Goal: Task Accomplishment & Management: Complete application form

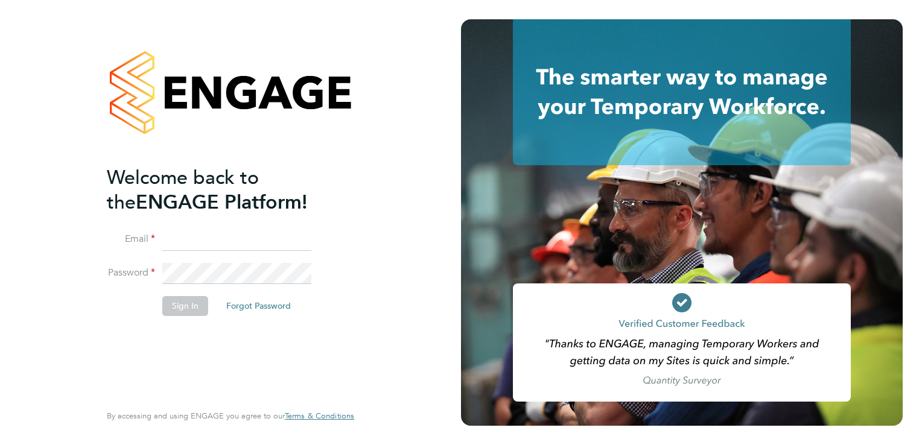
paste input "rkumar.rajkumar676@gmail.com"
click at [178, 238] on input "rkumar.rajkumar676@gmail.com" at bounding box center [236, 240] width 149 height 22
type input "rkumar.rajkumar676@gmail.com"
click at [179, 304] on button "Sign In" at bounding box center [185, 305] width 46 height 19
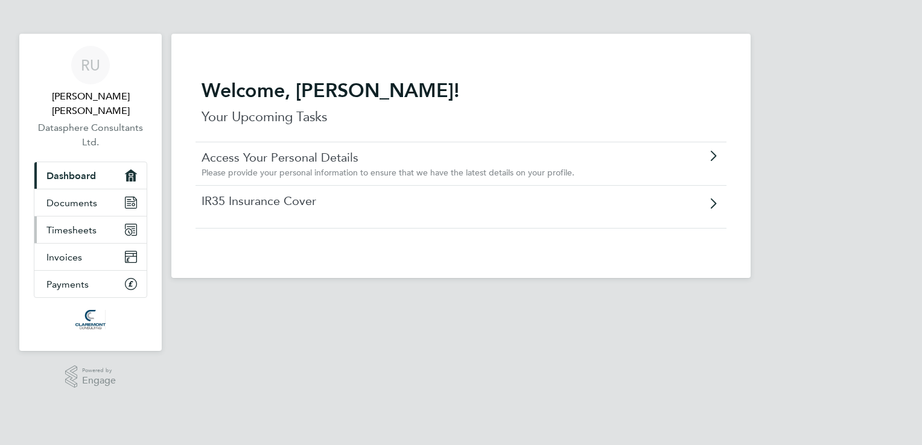
click at [90, 221] on link "Timesheets" at bounding box center [90, 230] width 112 height 27
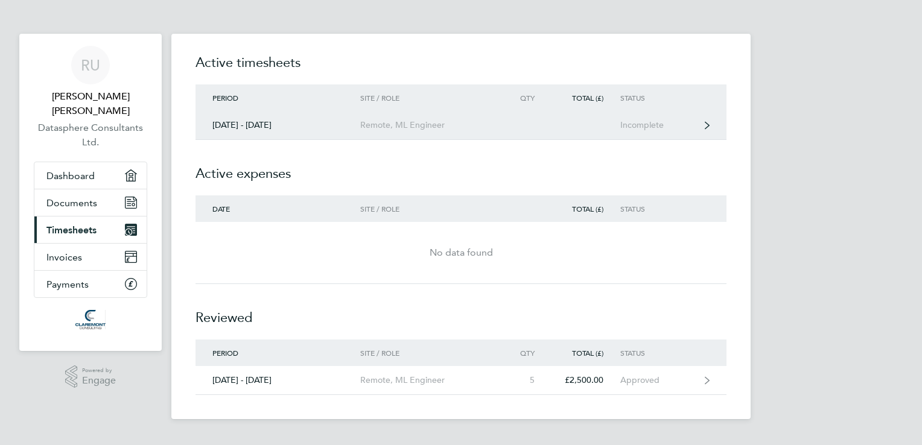
click at [234, 120] on div "[DATE] - [DATE]" at bounding box center [277, 125] width 165 height 10
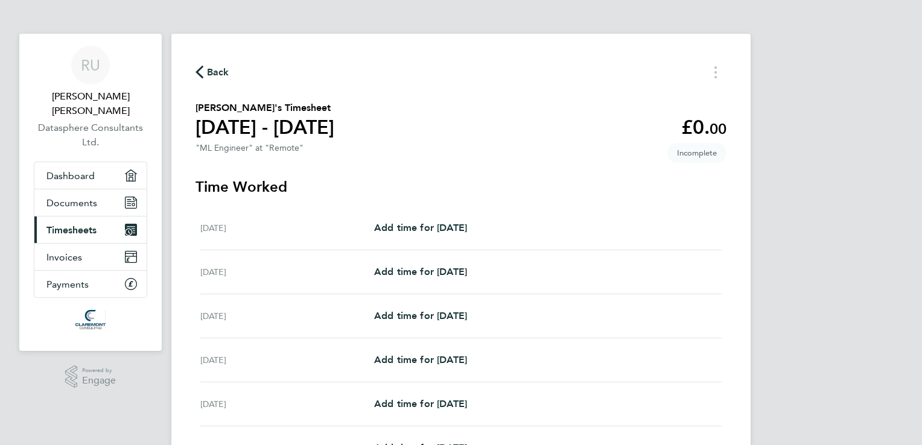
click at [387, 238] on div "[DATE] Add time for [DATE] Add time for [DATE]" at bounding box center [460, 228] width 521 height 44
click at [402, 222] on link "Add time for [DATE]" at bounding box center [420, 228] width 93 height 14
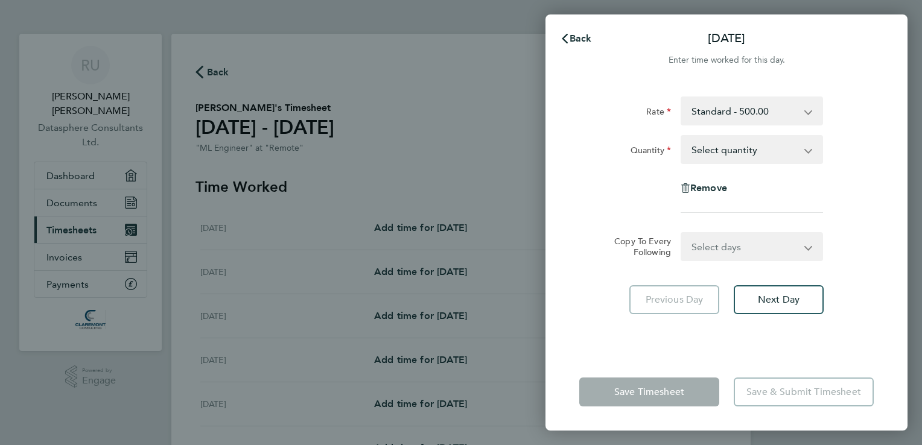
click at [753, 144] on select "Select quantity 0.5 1" at bounding box center [744, 149] width 125 height 27
select select "1"
click at [682, 136] on select "Select quantity 0.5 1" at bounding box center [744, 149] width 125 height 27
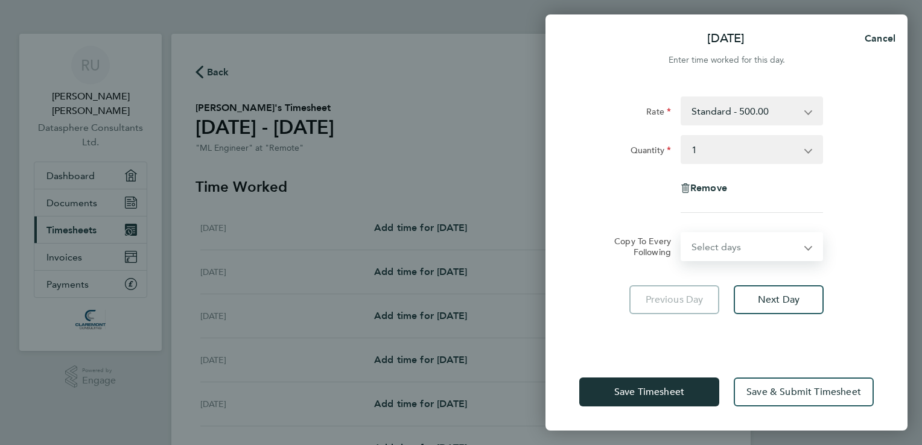
click at [743, 244] on select "Select days Day Weekday (Mon-Fri) Weekend (Sat-Sun) [DATE] [DATE] [DATE] [DATE]…" at bounding box center [745, 246] width 127 height 27
select select "WEEKDAY"
click at [682, 233] on select "Select days Day Weekday (Mon-Fri) Weekend (Sat-Sun) [DATE] [DATE] [DATE] [DATE]…" at bounding box center [745, 246] width 127 height 27
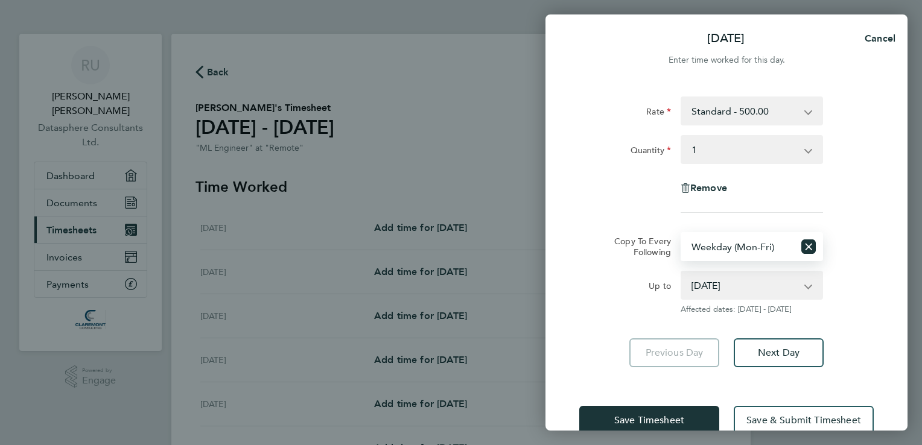
scroll to position [2, 0]
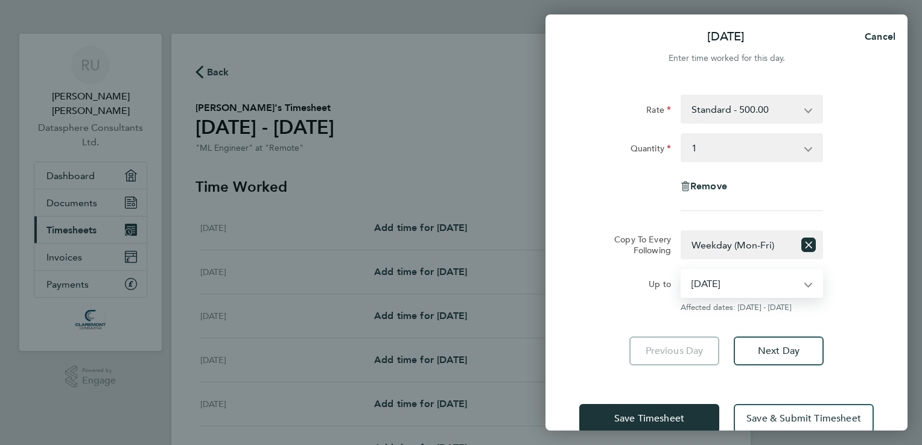
click at [741, 291] on select "[DATE] [DATE] [DATE] [DATE] [DATE] [DATE]" at bounding box center [744, 283] width 125 height 27
select select "[DATE]"
click at [682, 270] on select "[DATE] [DATE] [DATE] [DATE] [DATE] [DATE]" at bounding box center [744, 283] width 125 height 27
click at [741, 250] on select "Select days Day Weekday (Mon-Fri) Weekend (Sat-Sun) [DATE] [DATE] [DATE] [DATE]…" at bounding box center [738, 245] width 112 height 27
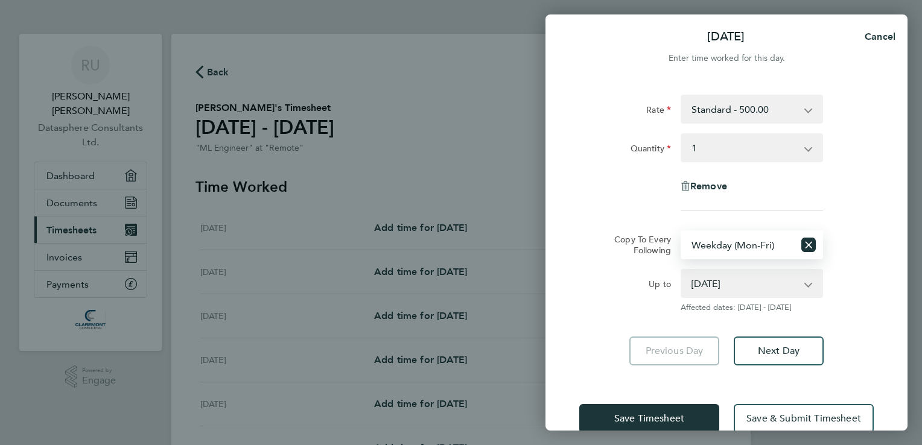
click at [741, 250] on select "Select days Day Weekday (Mon-Fri) Weekend (Sat-Sun) [DATE] [DATE] [DATE] [DATE]…" at bounding box center [738, 245] width 112 height 27
click at [877, 39] on span "Cancel" at bounding box center [878, 36] width 34 height 11
select select "0: null"
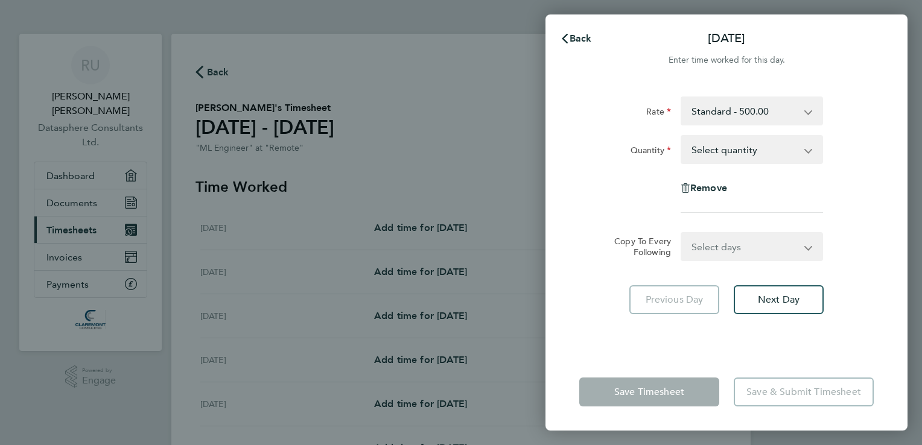
scroll to position [0, 0]
click at [599, 37] on button "Back" at bounding box center [576, 39] width 56 height 24
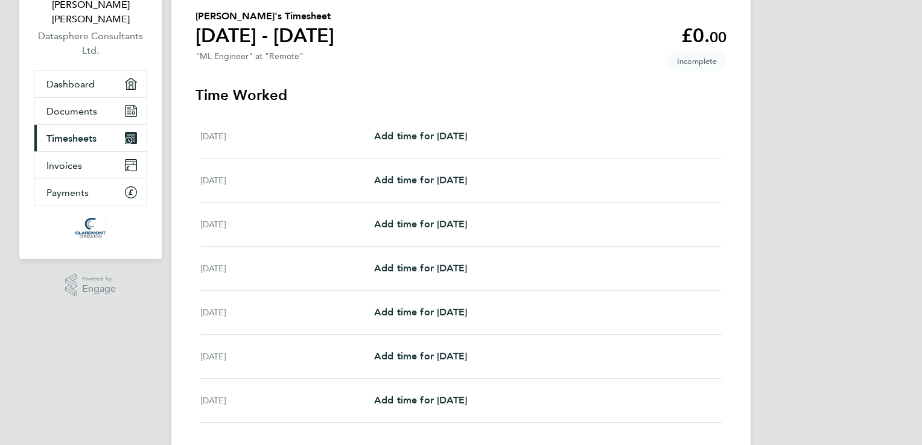
scroll to position [93, 0]
click at [417, 180] on span "Add time for [DATE]" at bounding box center [420, 178] width 93 height 11
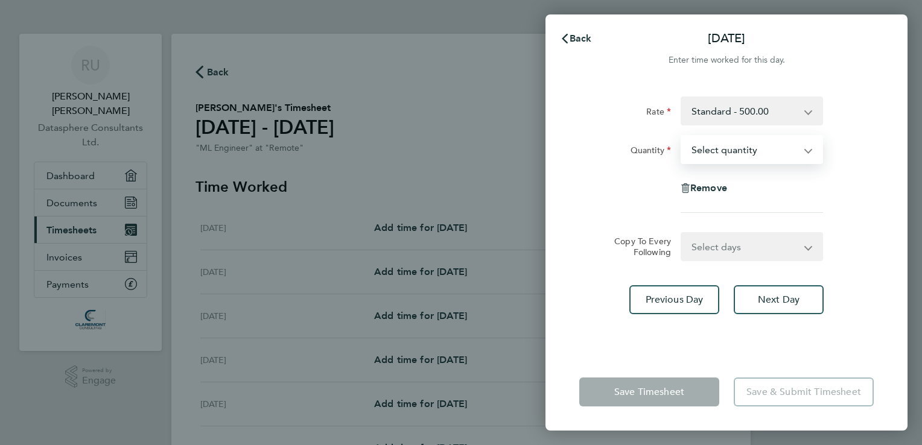
click at [758, 162] on select "Select quantity 0.5 1" at bounding box center [744, 149] width 125 height 27
select select "1"
click at [682, 136] on select "Select quantity 0.5 1" at bounding box center [744, 149] width 125 height 27
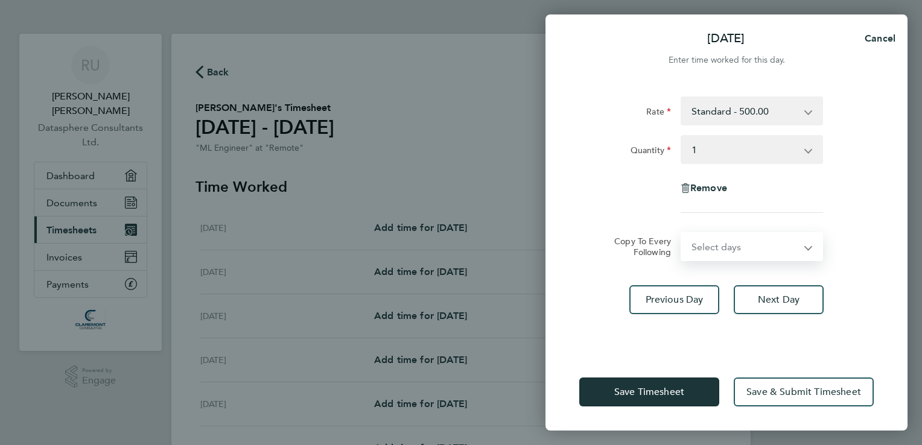
click at [724, 244] on select "Select days Day Weekday (Mon-Fri) Weekend (Sat-Sun) [DATE] [DATE] [DATE] [DATE]…" at bounding box center [745, 246] width 127 height 27
select select "WED"
click at [682, 233] on select "Select days Day Weekday (Mon-Fri) Weekend (Sat-Sun) [DATE] [DATE] [DATE] [DATE]…" at bounding box center [745, 246] width 127 height 27
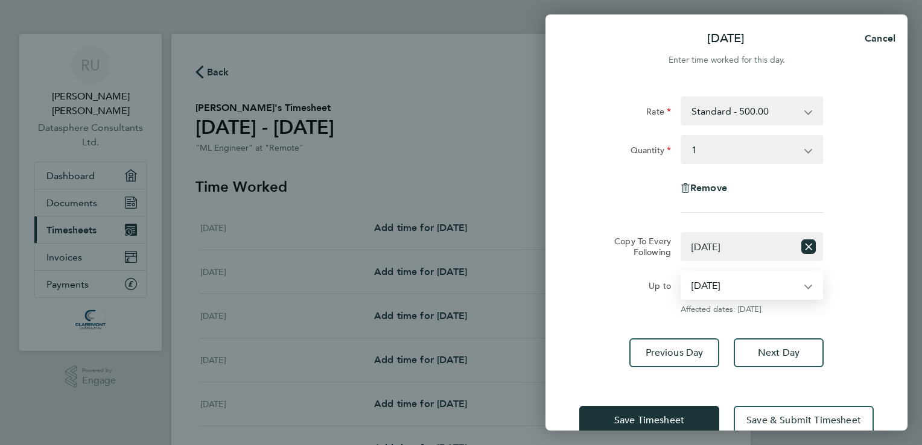
click at [778, 283] on select "[DATE] [DATE] [DATE] [DATE] [DATE]" at bounding box center [744, 285] width 125 height 27
select select "[DATE]"
click at [682, 272] on select "[DATE] [DATE] [DATE] [DATE] [DATE]" at bounding box center [744, 285] width 125 height 27
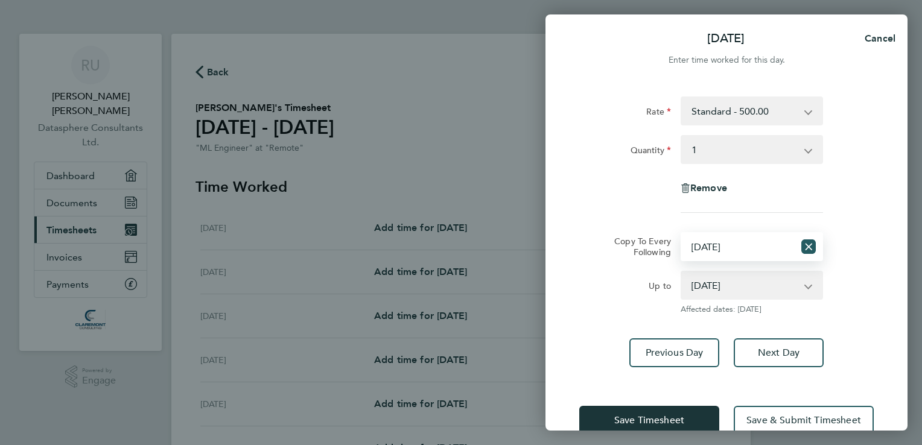
click at [812, 243] on icon "Reset selection" at bounding box center [808, 246] width 14 height 14
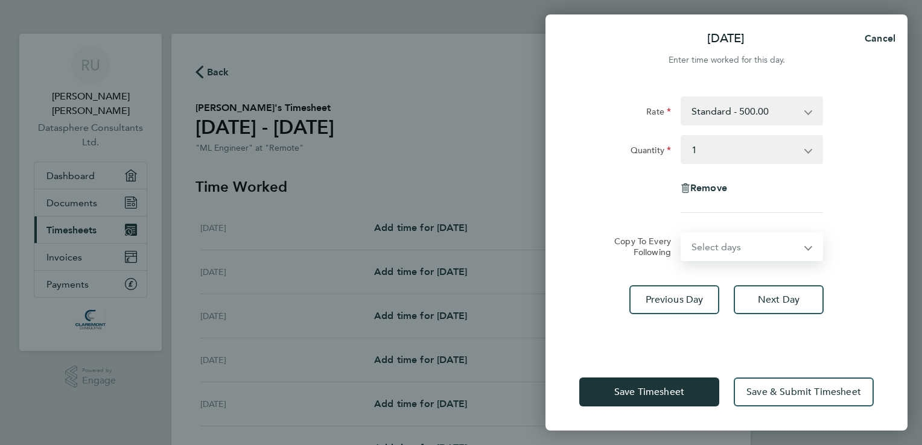
click at [740, 242] on select "Select days Day Weekday (Mon-Fri) Weekend (Sat-Sun) [DATE] [DATE] [DATE] [DATE]…" at bounding box center [745, 246] width 127 height 27
select select "DAY"
click at [682, 233] on select "Select days Day Weekday (Mon-Fri) Weekend (Sat-Sun) [DATE] [DATE] [DATE] [DATE]…" at bounding box center [745, 246] width 127 height 27
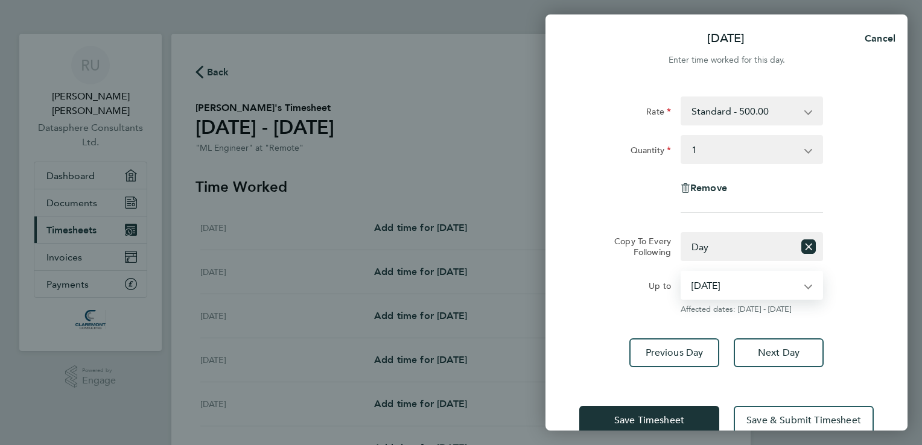
drag, startPoint x: 714, startPoint y: 262, endPoint x: 727, endPoint y: 288, distance: 29.7
click at [727, 288] on select "[DATE] [DATE] [DATE] [DATE] [DATE]" at bounding box center [744, 285] width 125 height 27
select select "[DATE]"
click at [682, 272] on select "[DATE] [DATE] [DATE] [DATE] [DATE]" at bounding box center [744, 285] width 125 height 27
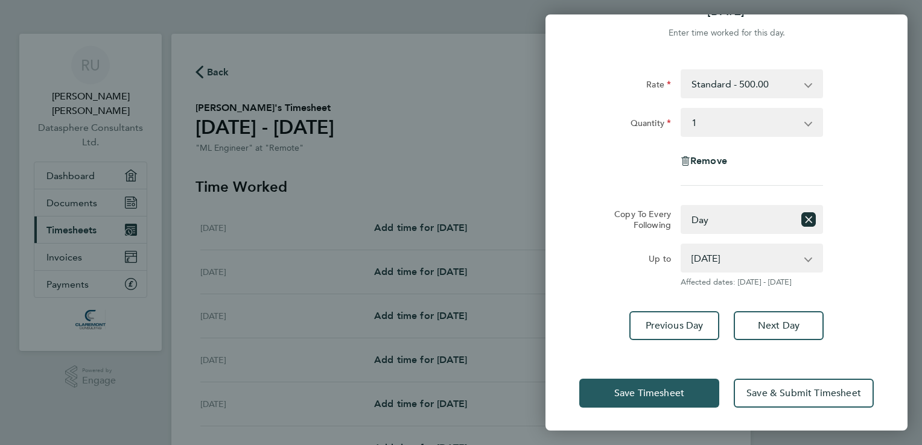
click at [637, 401] on button "Save Timesheet" at bounding box center [649, 393] width 140 height 29
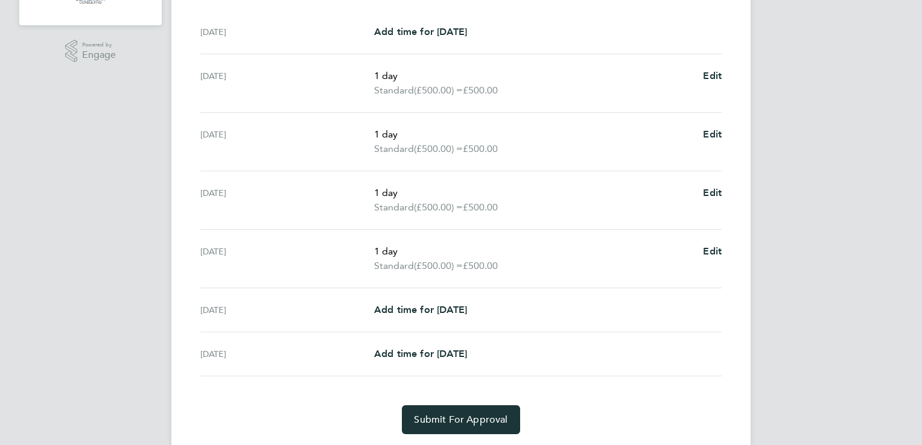
scroll to position [327, 0]
click at [496, 423] on span "Submit For Approval" at bounding box center [460, 419] width 93 height 12
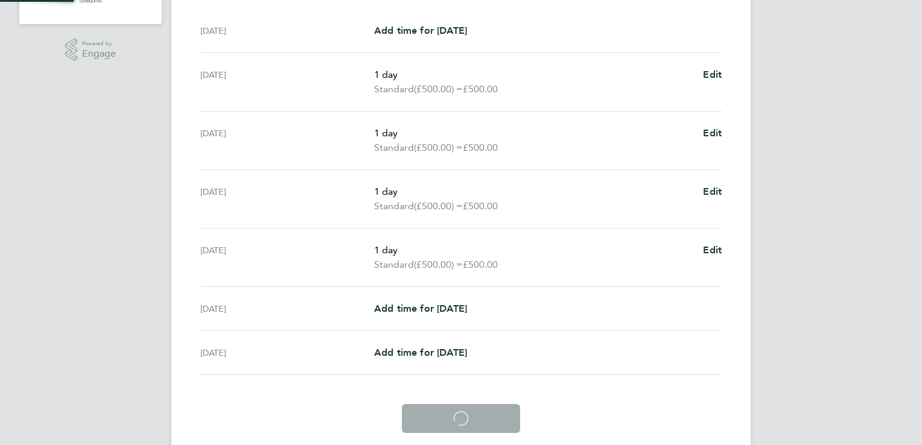
scroll to position [304, 0]
